Goal: Information Seeking & Learning: Check status

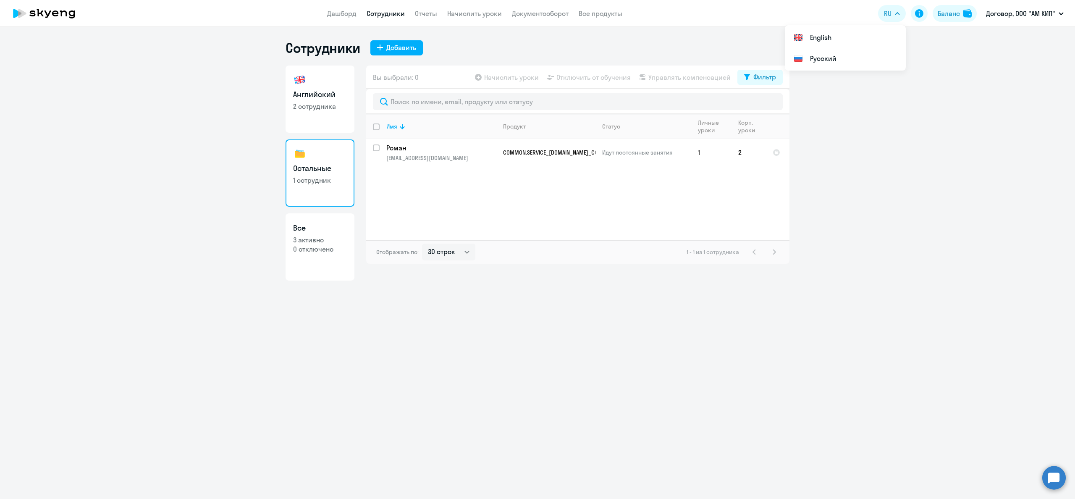
select select "30"
click at [953, 14] on div "Баланс" at bounding box center [949, 13] width 22 height 10
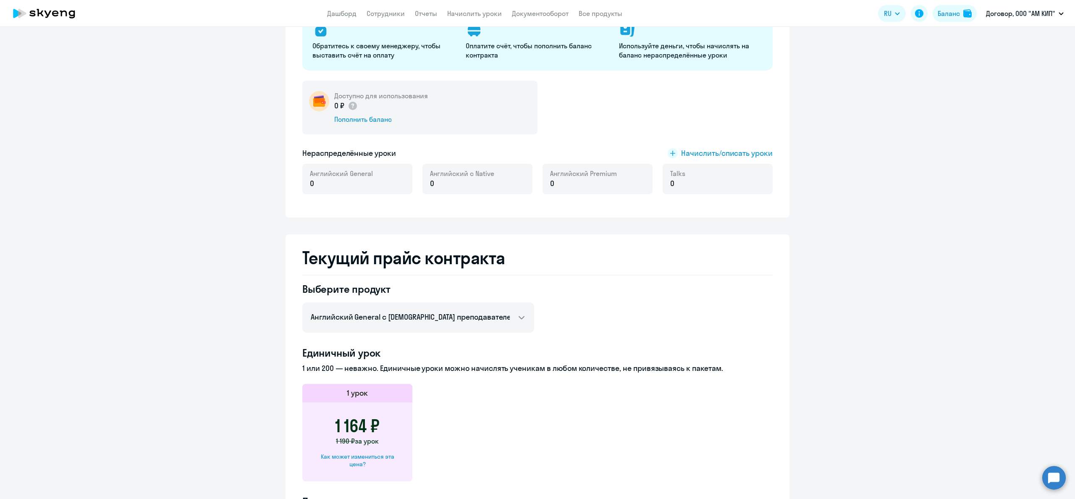
scroll to position [117, 0]
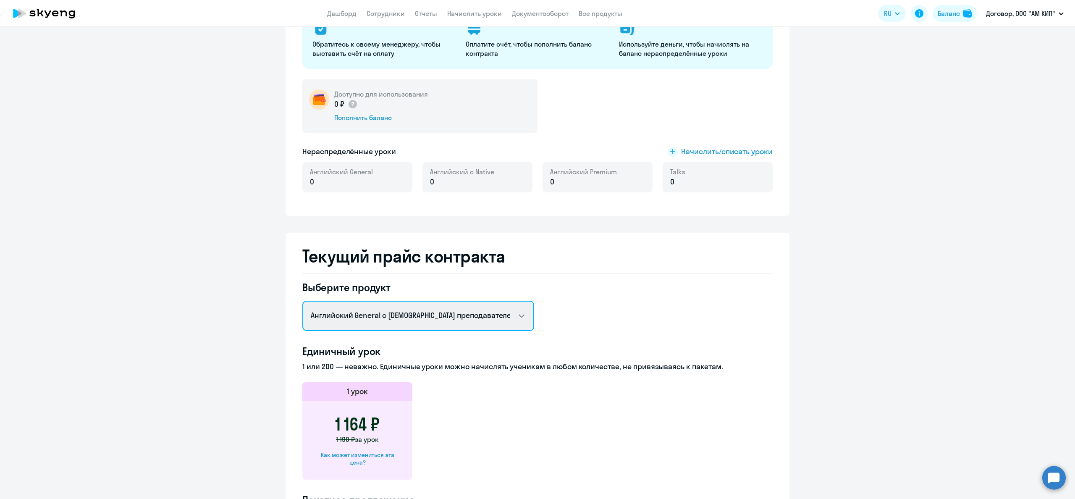
click at [526, 317] on select "Английский General с [DEMOGRAPHIC_DATA] преподавателем Английский General с [DE…" at bounding box center [418, 316] width 232 height 30
select select "russian_kids_premium"
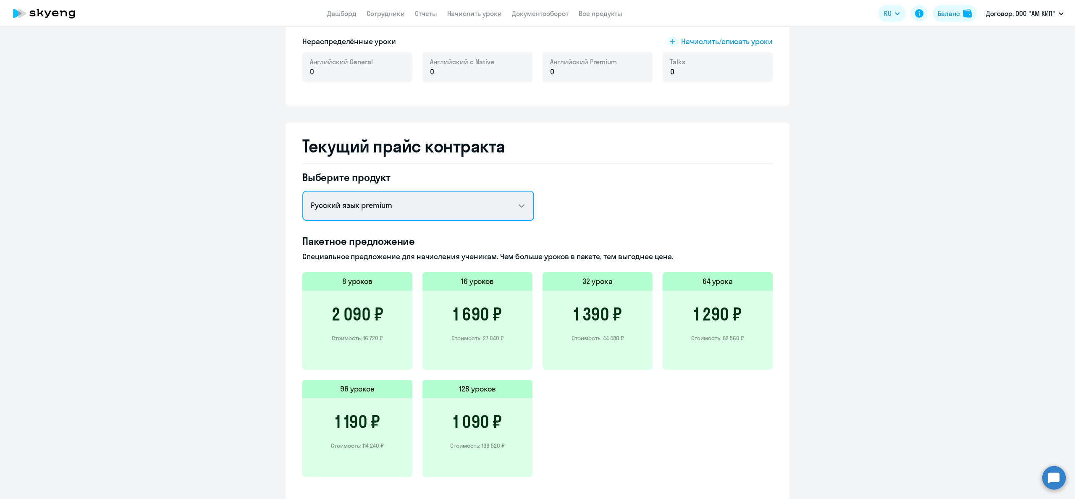
scroll to position [257, 0]
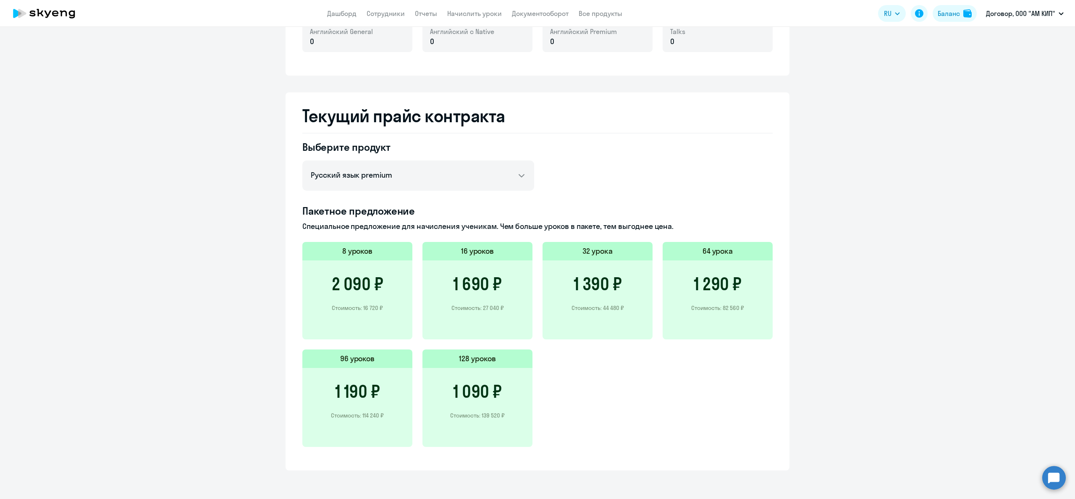
click at [582, 294] on h3 "1 390 ₽" at bounding box center [598, 284] width 48 height 20
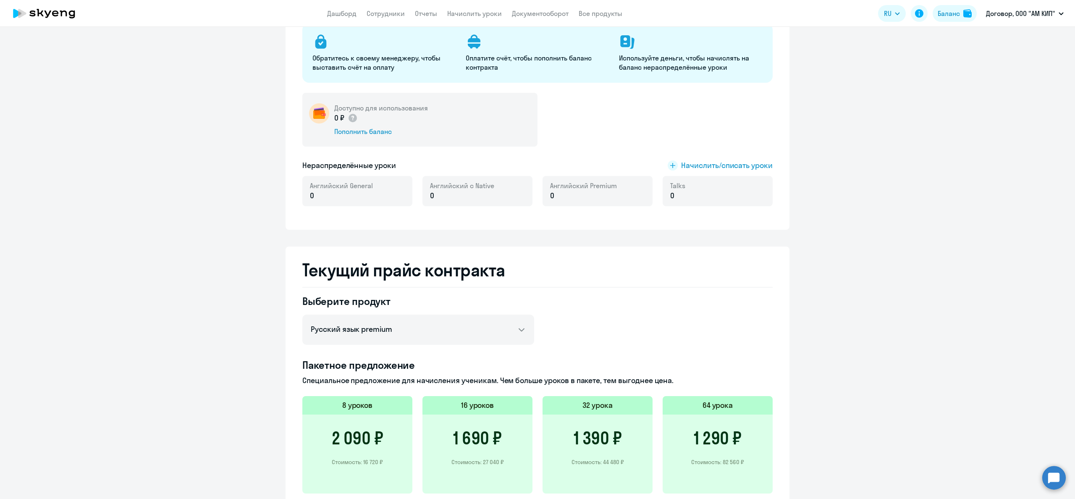
scroll to position [105, 0]
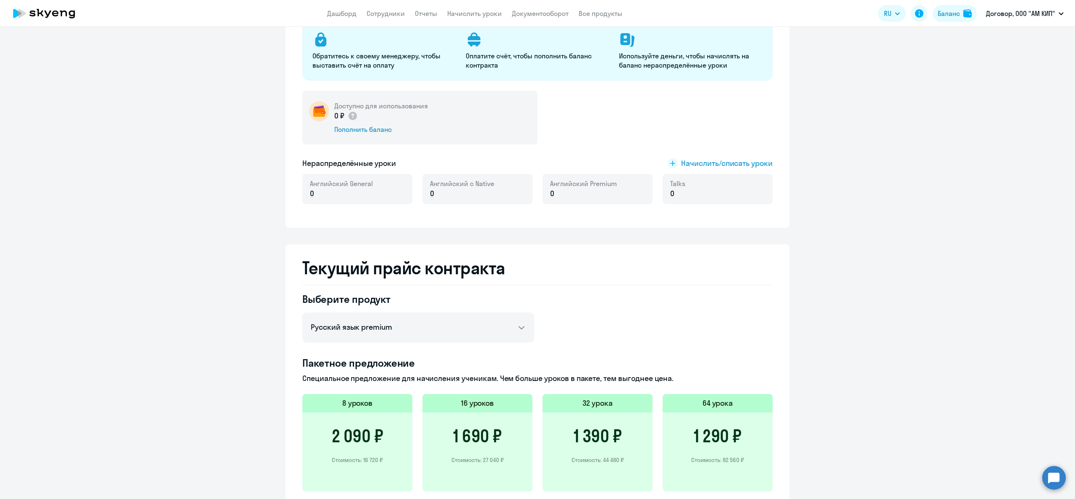
click at [43, 13] on icon at bounding box center [44, 13] width 74 height 21
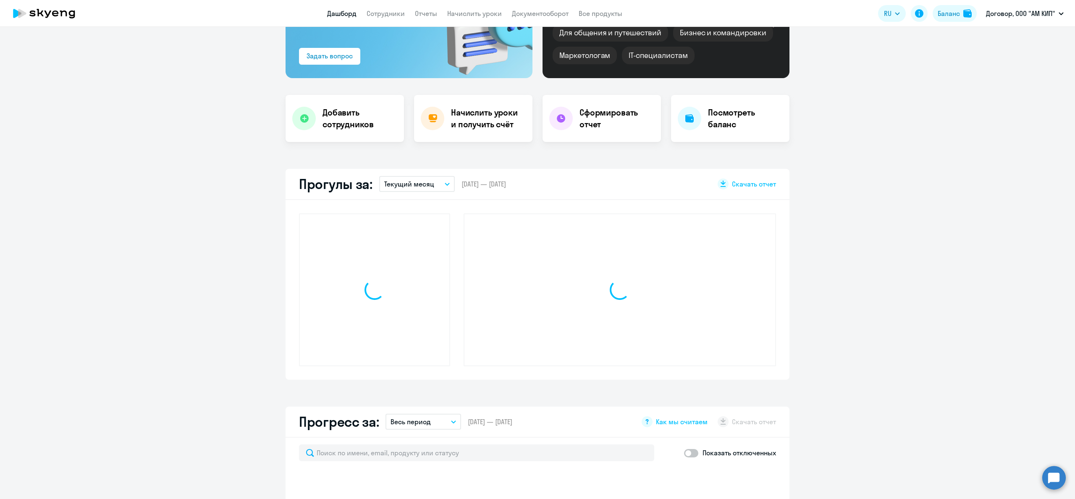
scroll to position [164, 0]
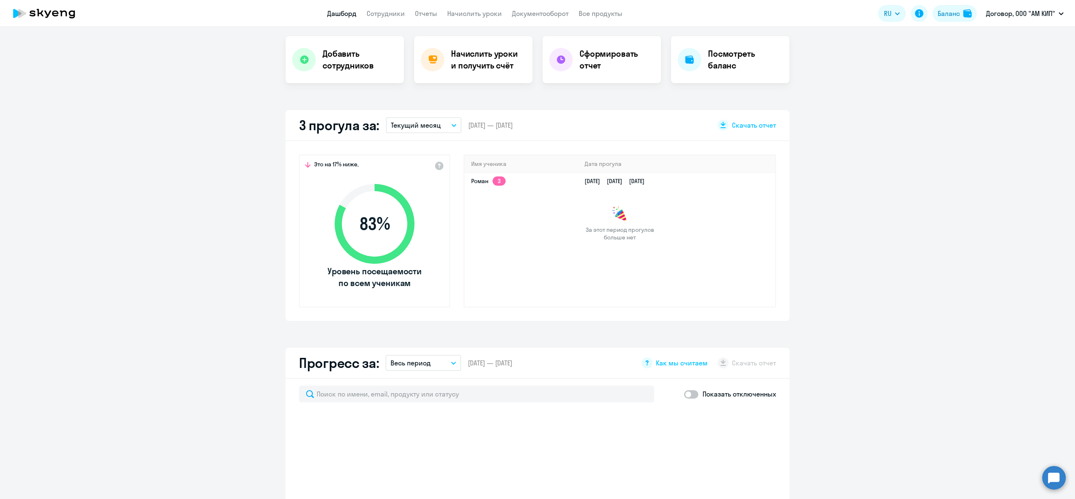
select select "30"
